Goal: Check status: Check status

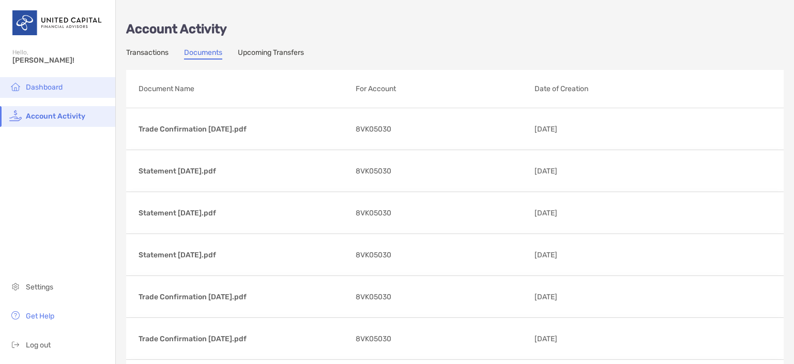
click at [49, 85] on span "Dashboard" at bounding box center [44, 87] width 37 height 9
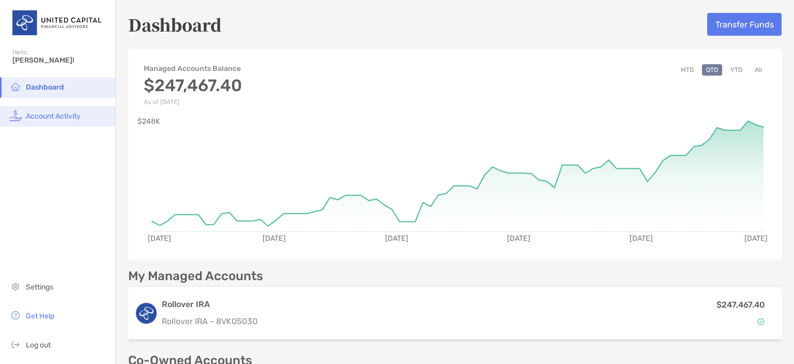
click at [33, 116] on span "Account Activity" at bounding box center [53, 116] width 55 height 9
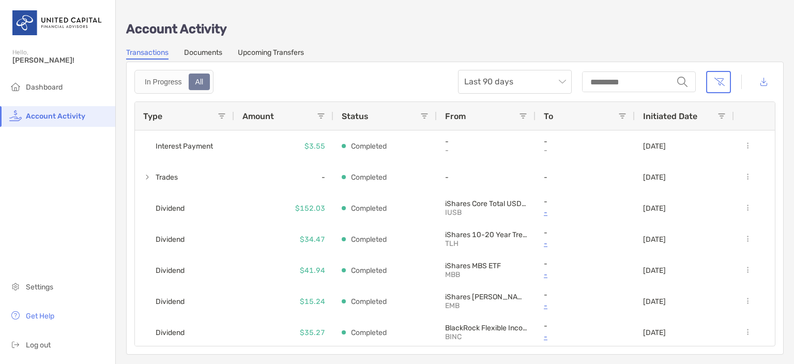
click at [202, 53] on link "Documents" at bounding box center [203, 53] width 38 height 11
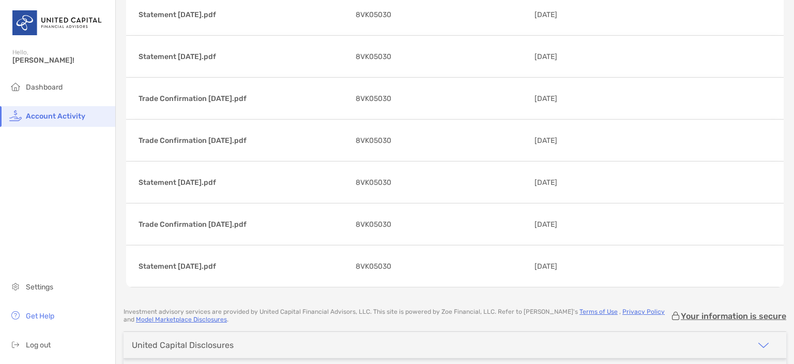
scroll to position [2816, 0]
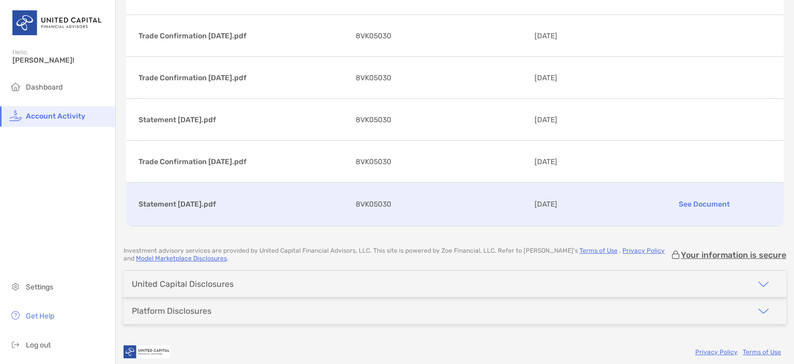
click at [210, 198] on p "Statement [DATE].pdf" at bounding box center [243, 204] width 209 height 13
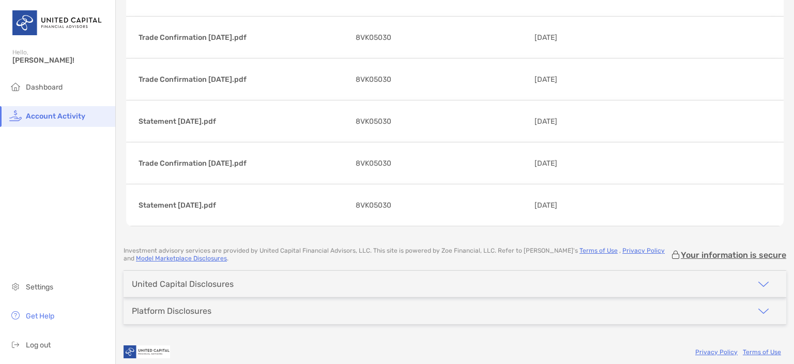
scroll to position [0, 0]
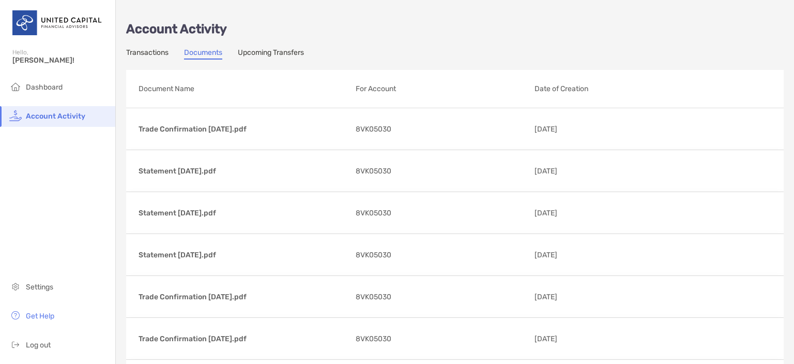
drag, startPoint x: 146, startPoint y: 51, endPoint x: 164, endPoint y: 56, distance: 18.7
click at [146, 51] on link "Transactions" at bounding box center [147, 53] width 42 height 11
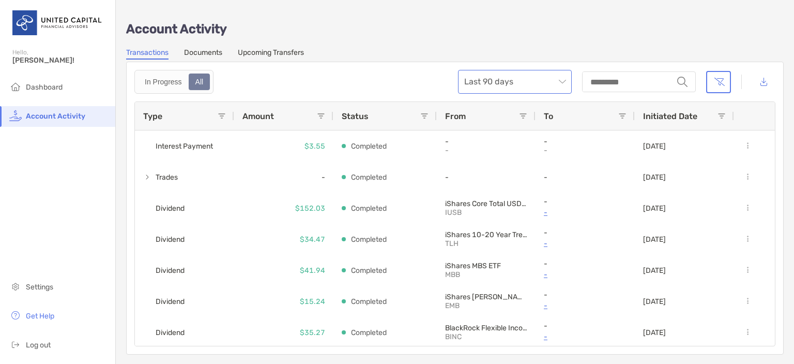
click at [496, 82] on span "Last 90 days" at bounding box center [514, 81] width 101 height 23
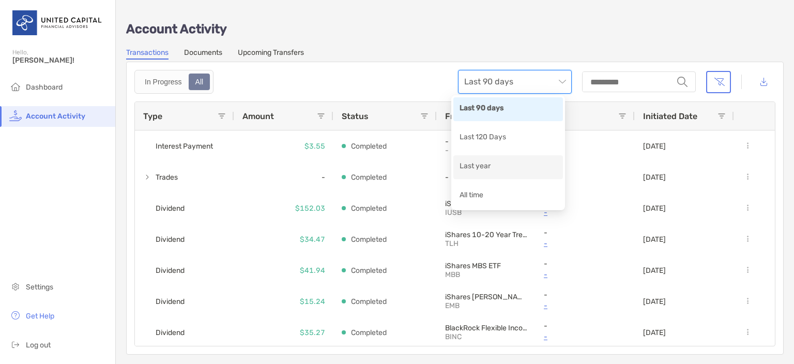
click at [477, 167] on div "Last year" at bounding box center [508, 166] width 97 height 13
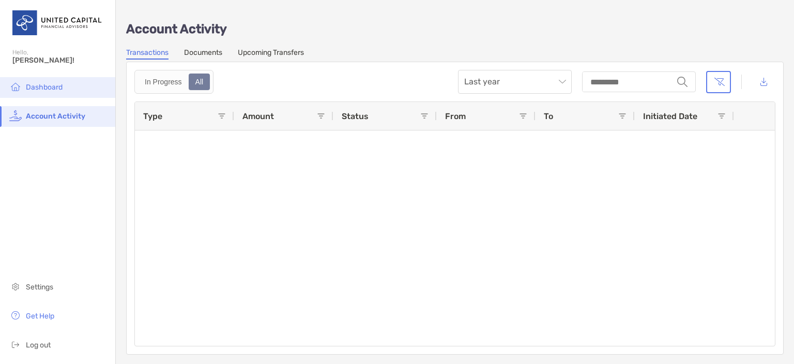
click at [27, 84] on span "Dashboard" at bounding box center [44, 87] width 37 height 9
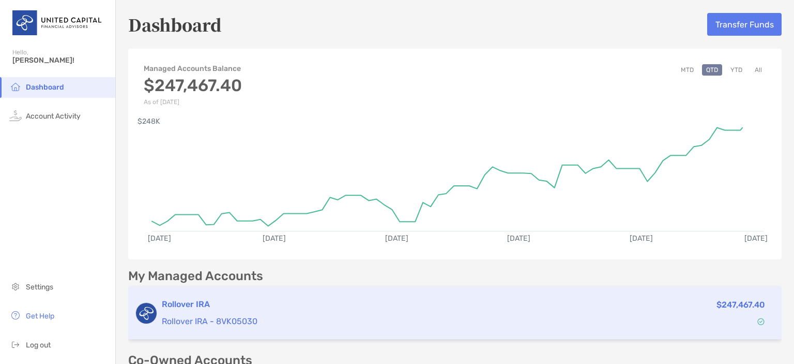
click at [697, 320] on div "$247,467.40" at bounding box center [673, 313] width 196 height 30
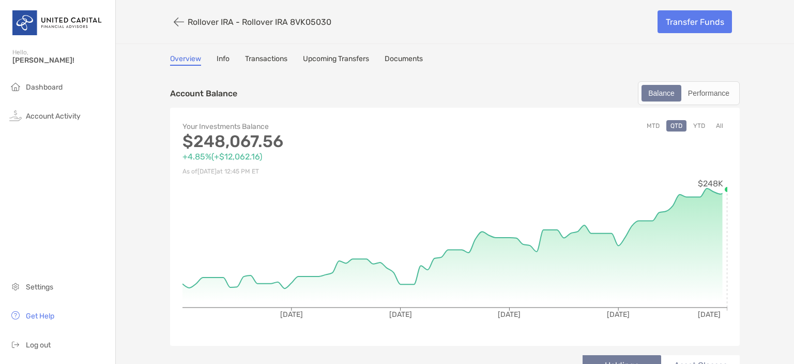
click at [390, 59] on link "Documents" at bounding box center [404, 59] width 38 height 11
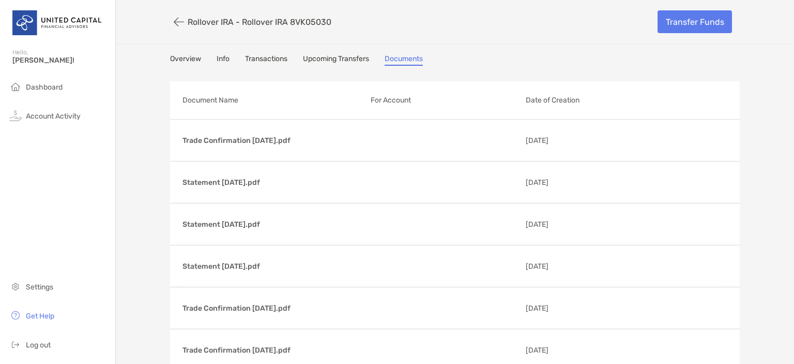
click at [217, 62] on link "Info" at bounding box center [223, 59] width 13 height 11
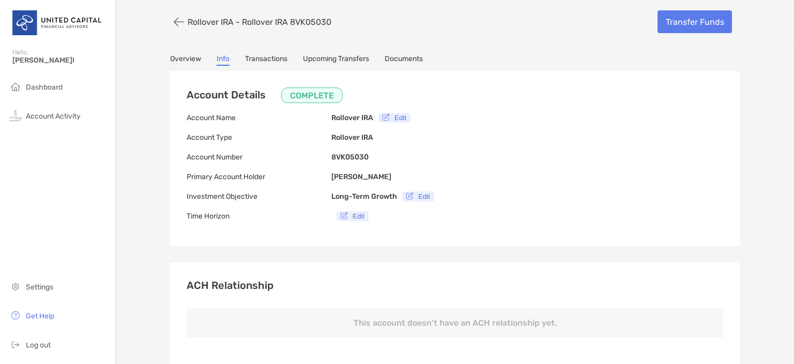
click at [269, 59] on link "Transactions" at bounding box center [266, 59] width 42 height 11
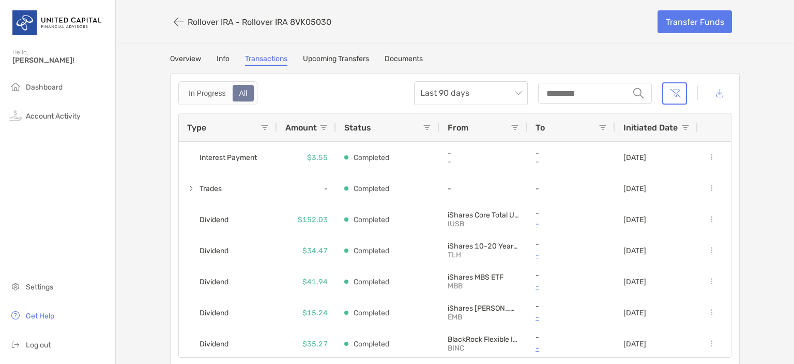
click at [312, 59] on link "Upcoming Transfers" at bounding box center [336, 59] width 66 height 11
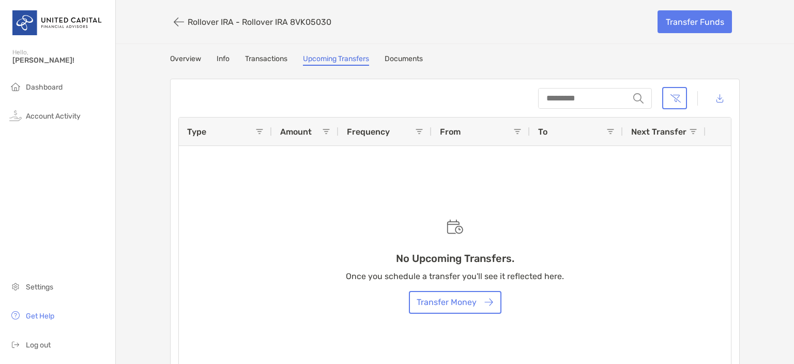
click at [179, 59] on link "Overview" at bounding box center [185, 59] width 31 height 11
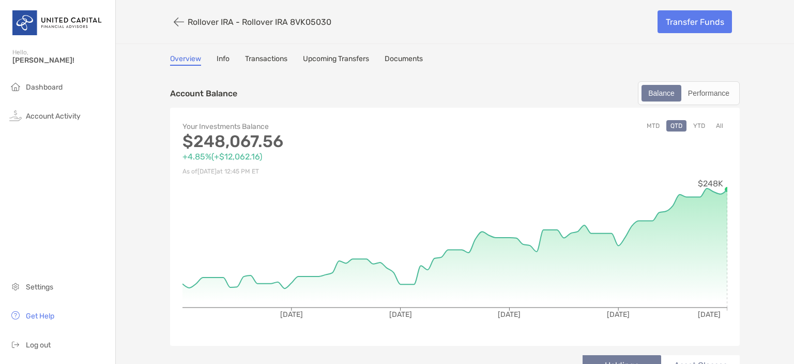
click at [693, 122] on button "YTD" at bounding box center [699, 125] width 20 height 11
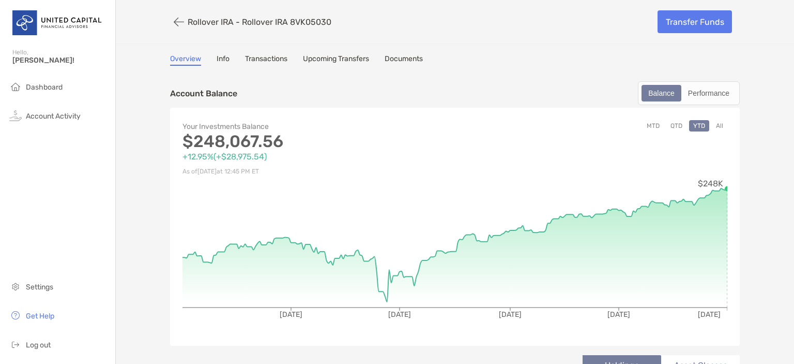
click at [714, 126] on button "All" at bounding box center [720, 125] width 16 height 11
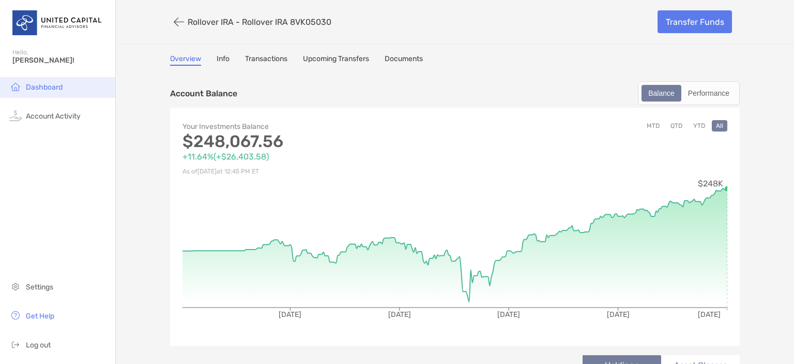
click at [34, 87] on span "Dashboard" at bounding box center [44, 87] width 37 height 9
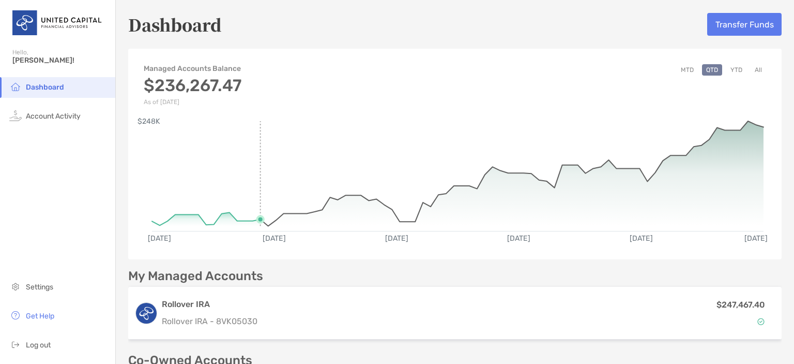
scroll to position [222, 0]
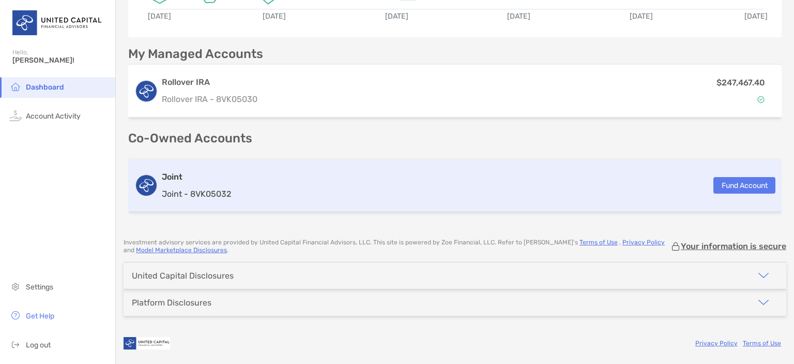
click at [203, 196] on p "Joint - 8VK05032" at bounding box center [196, 193] width 69 height 13
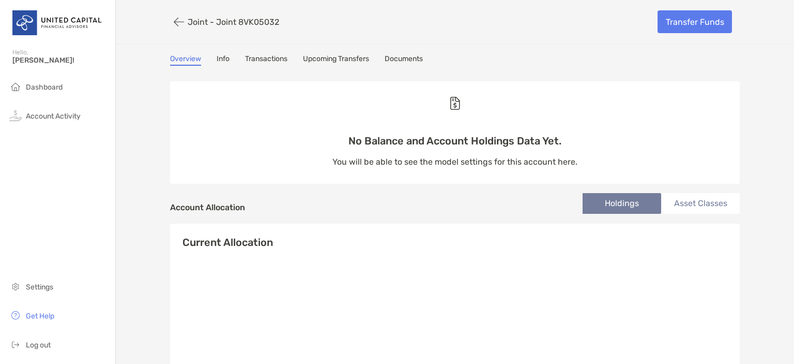
click at [217, 58] on link "Info" at bounding box center [223, 59] width 13 height 11
